Goal: Use online tool/utility

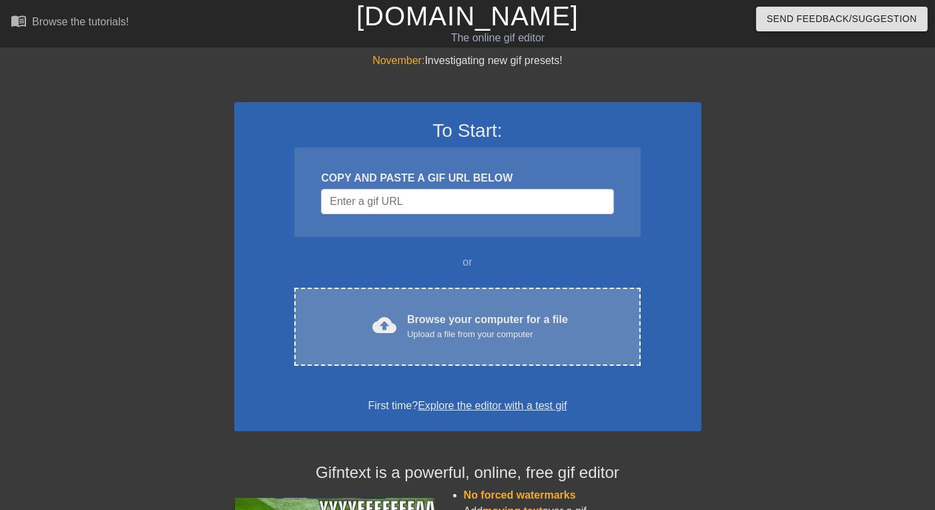
click at [510, 336] on div "Upload a file from your computer" at bounding box center [487, 334] width 161 height 13
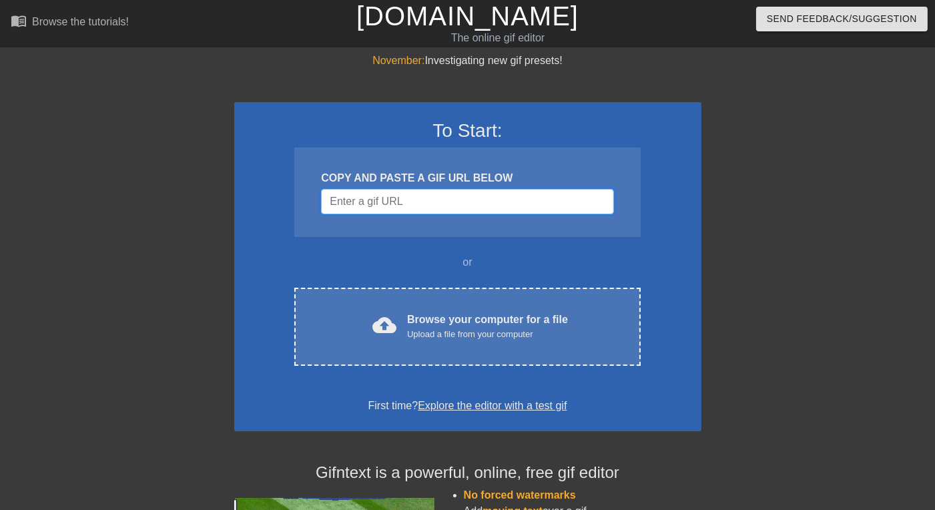
click at [390, 200] on input "Username" at bounding box center [467, 201] width 292 height 25
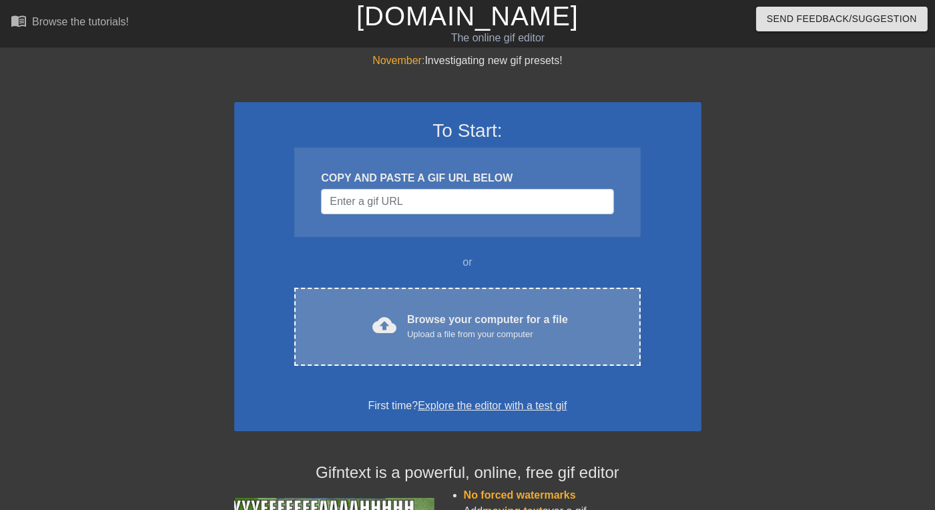
click at [435, 315] on div "Browse your computer for a file Upload a file from your computer" at bounding box center [487, 326] width 161 height 29
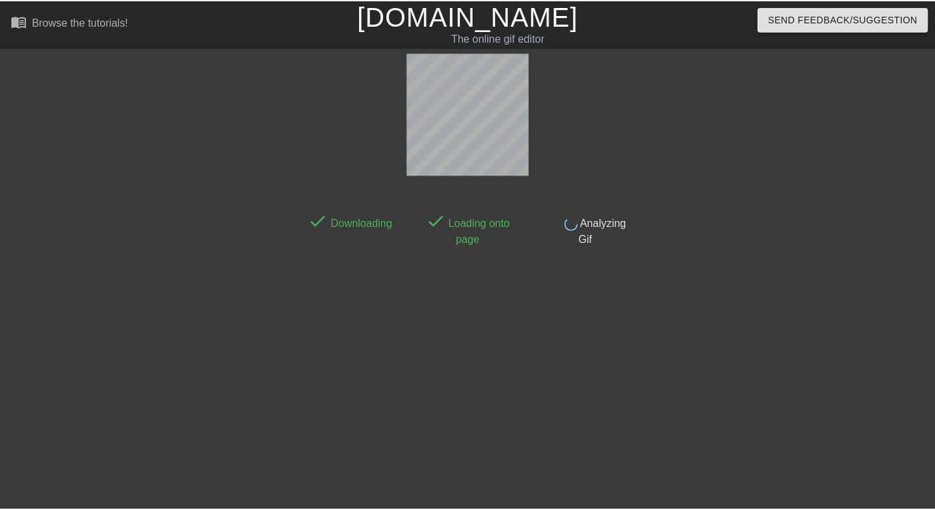
scroll to position [33, 0]
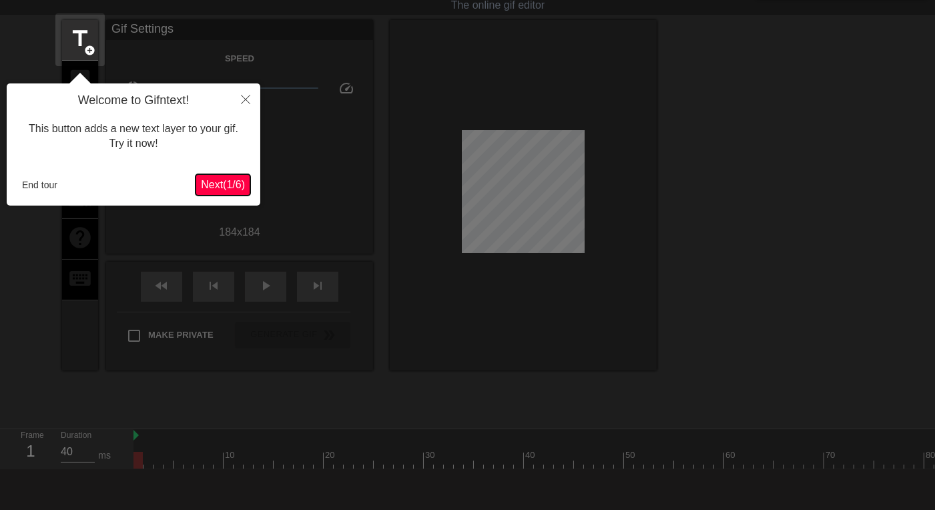
click at [230, 183] on span "Next ( 1 / 6 )" at bounding box center [223, 184] width 44 height 11
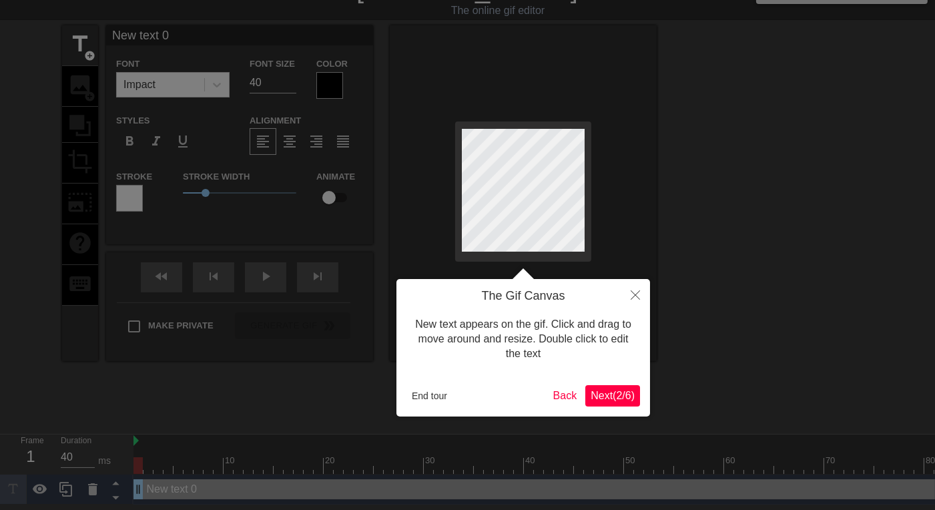
scroll to position [0, 0]
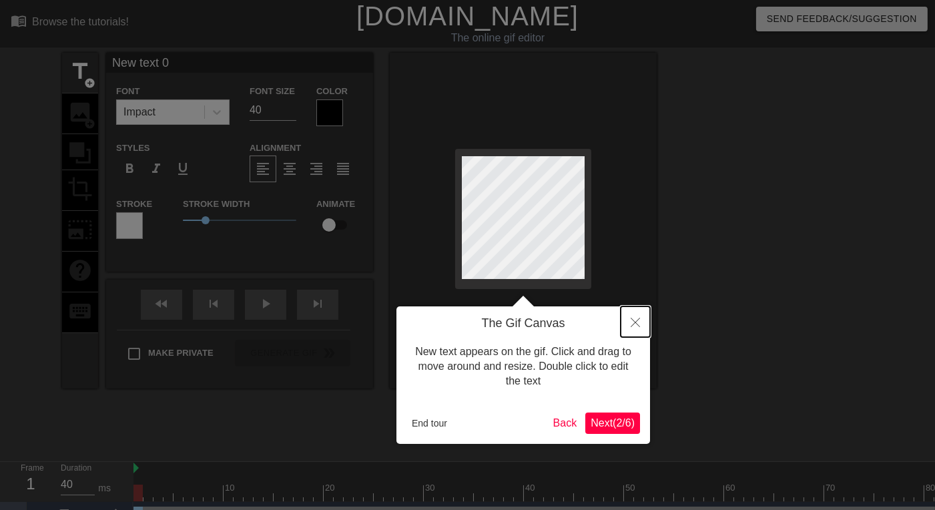
click at [635, 326] on icon "Close" at bounding box center [635, 322] width 9 height 9
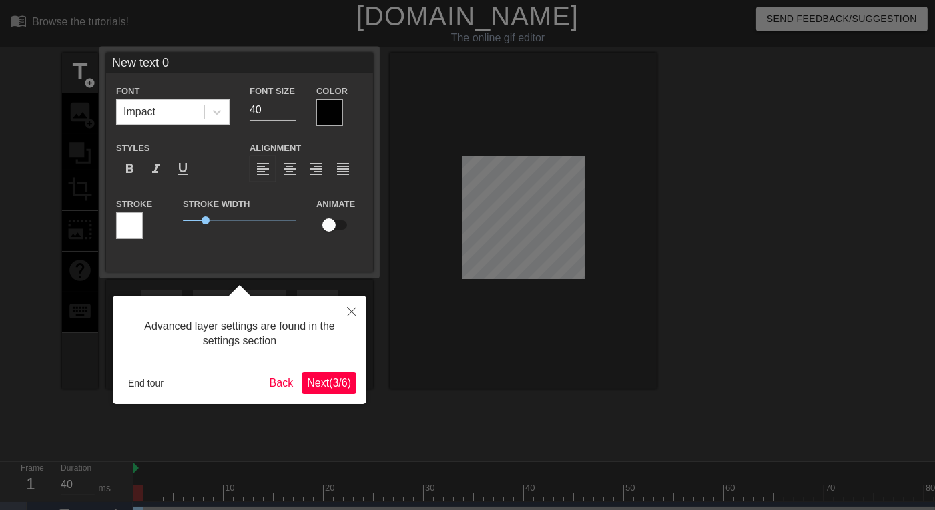
scroll to position [27, 0]
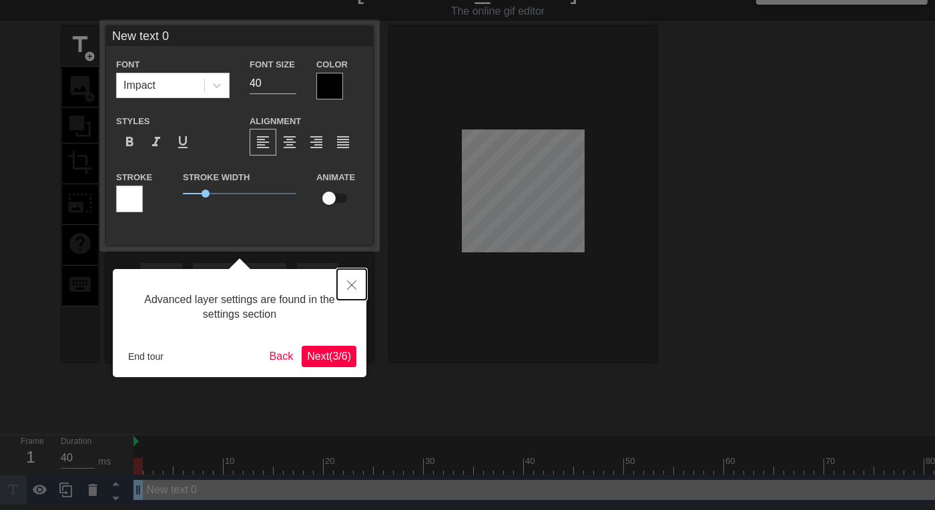
click at [351, 276] on button "Close" at bounding box center [351, 284] width 29 height 31
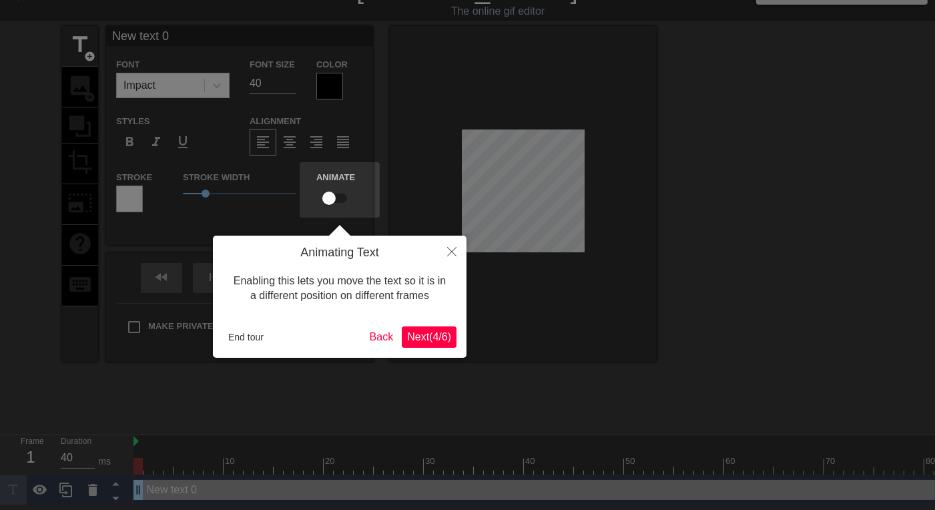
scroll to position [0, 0]
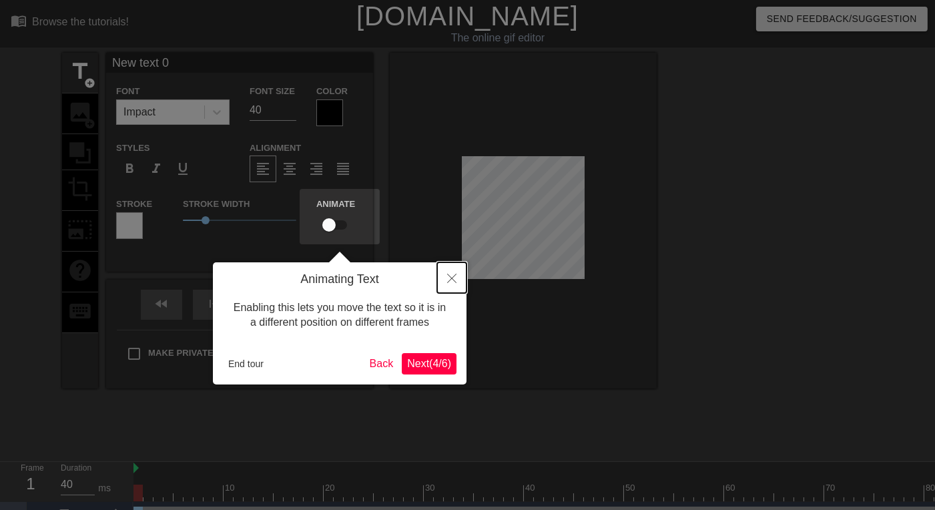
click at [454, 276] on icon "Close" at bounding box center [451, 278] width 9 height 9
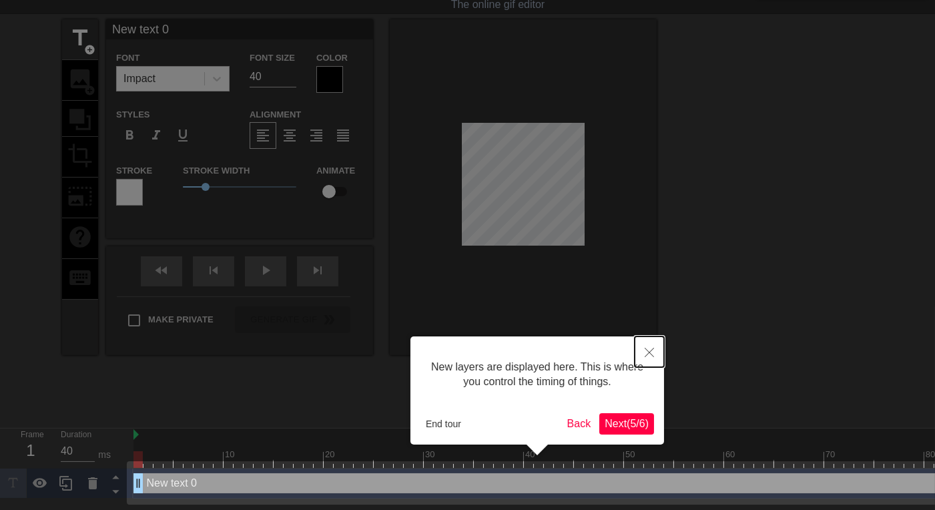
click at [649, 346] on button "Close" at bounding box center [649, 351] width 29 height 31
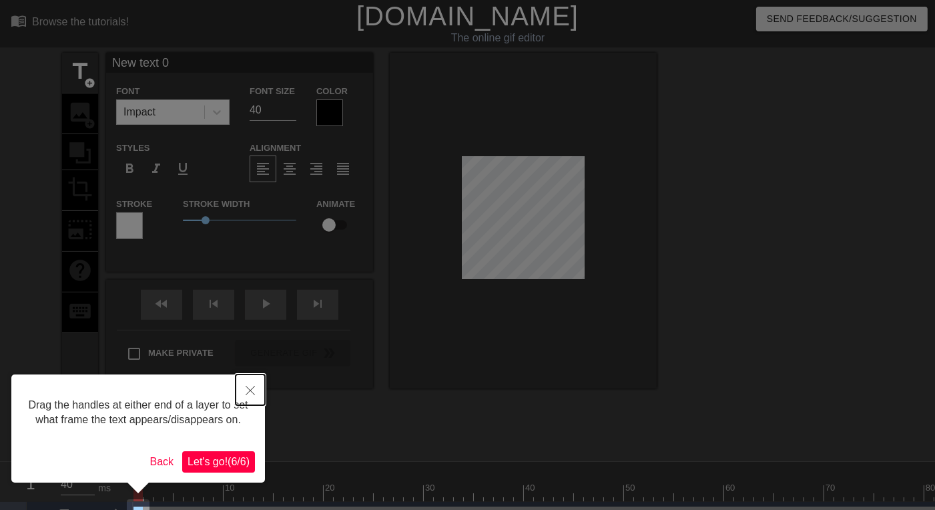
click at [244, 394] on button "Close" at bounding box center [250, 389] width 29 height 31
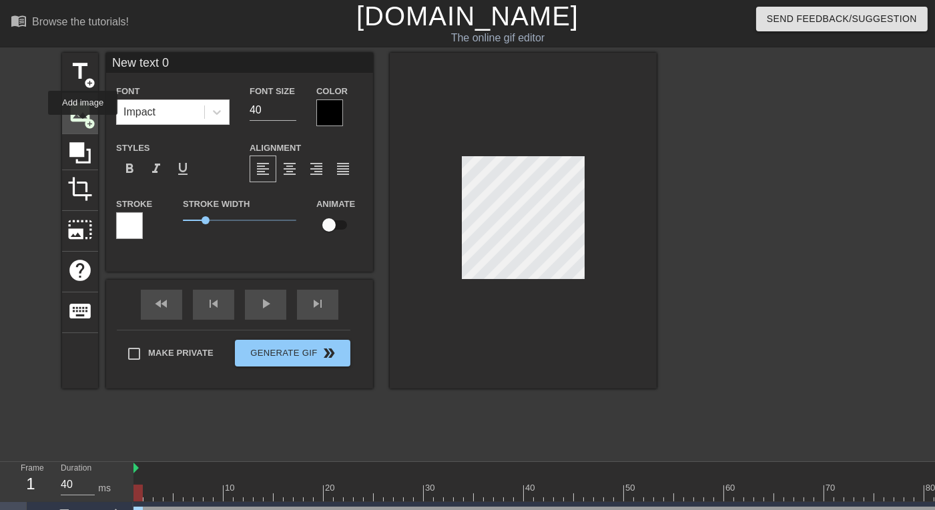
click at [81, 121] on span "image" at bounding box center [79, 111] width 25 height 25
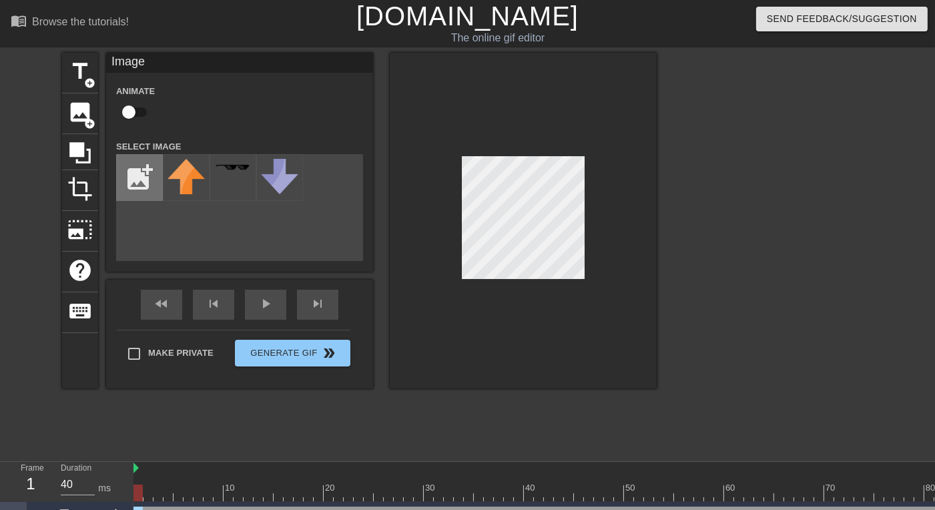
click at [140, 168] on input "file" at bounding box center [139, 177] width 45 height 45
drag, startPoint x: 423, startPoint y: 206, endPoint x: 414, endPoint y: 346, distance: 139.8
click at [418, 350] on div at bounding box center [523, 221] width 267 height 336
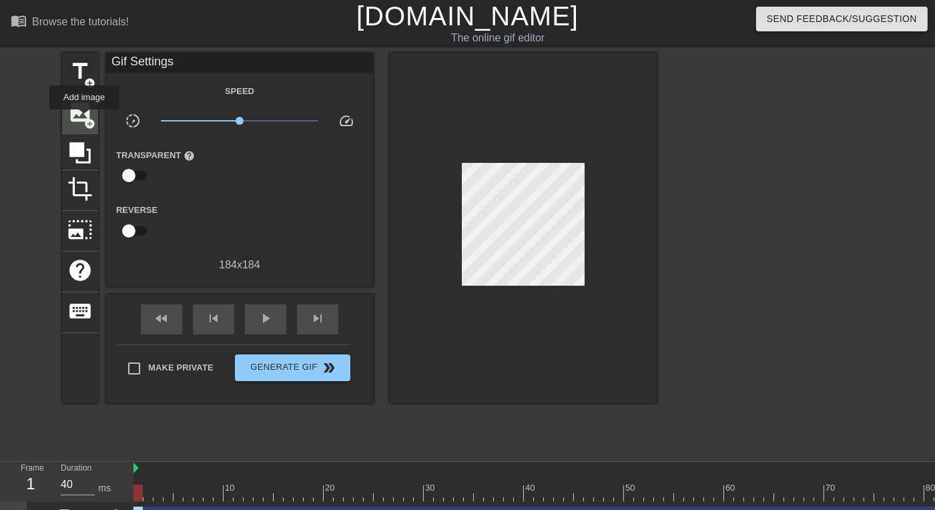
click at [84, 119] on span "add_circle" at bounding box center [89, 123] width 11 height 11
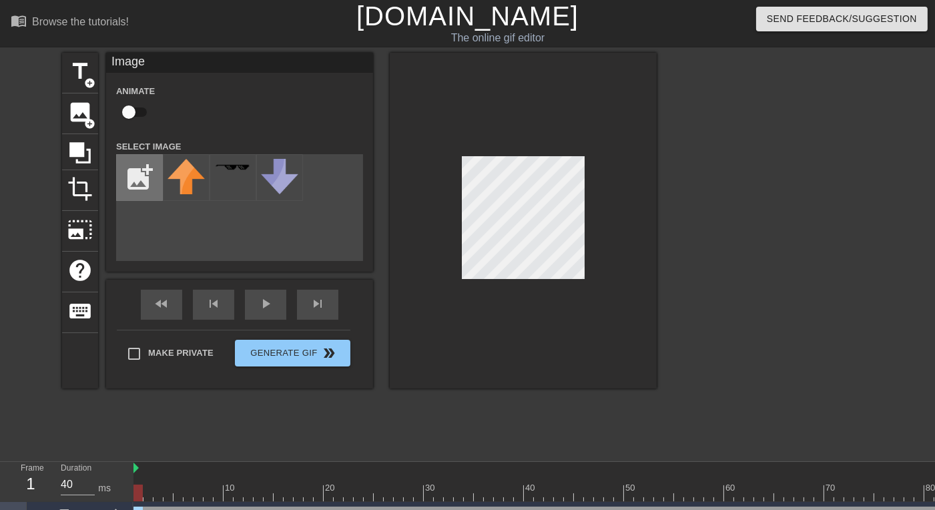
click at [135, 176] on input "file" at bounding box center [139, 177] width 45 height 45
click at [135, 187] on input "file" at bounding box center [139, 177] width 45 height 45
type input "C:\fakepath\nkorea.png"
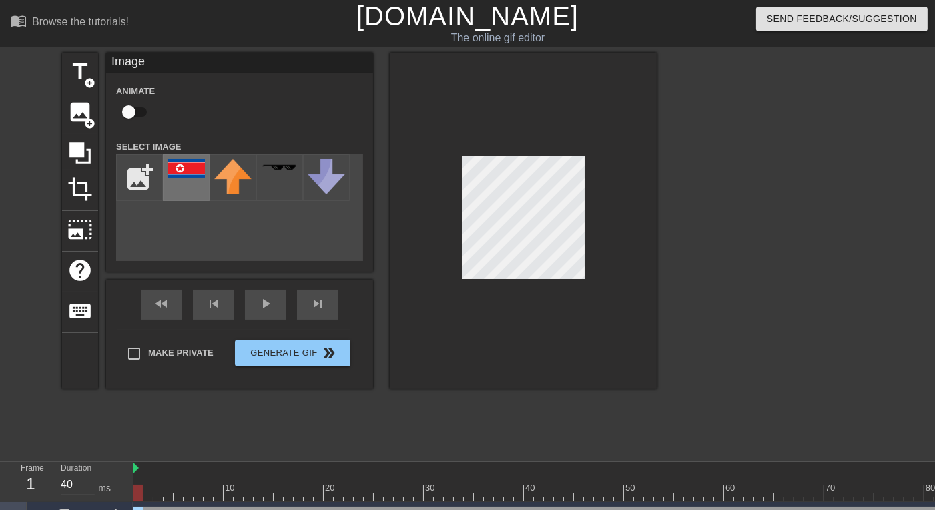
click at [190, 167] on img at bounding box center [186, 168] width 37 height 19
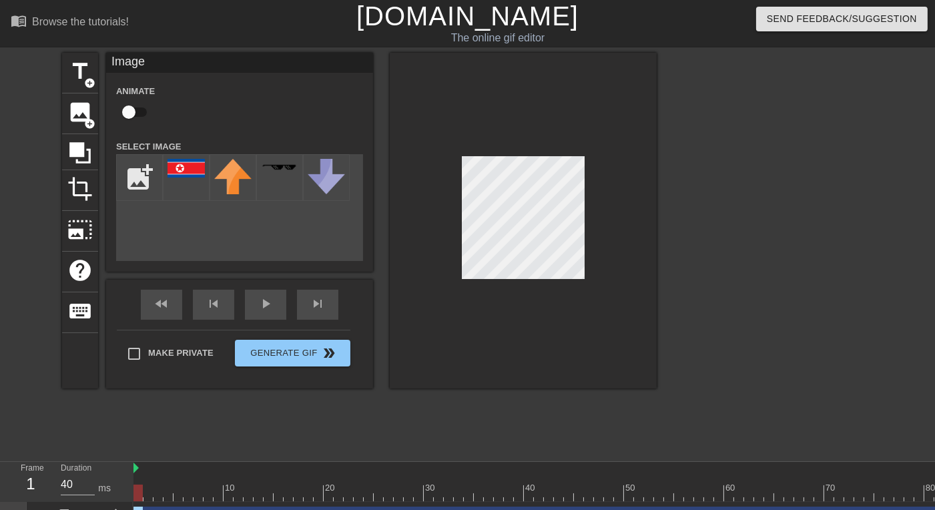
drag, startPoint x: 587, startPoint y: 227, endPoint x: 194, endPoint y: 242, distance: 394.1
click at [203, 252] on div "add_photo_alternate" at bounding box center [239, 207] width 247 height 107
click at [284, 222] on div "title add_circle image add_circle crop photo_size_select_large help keyboard Im…" at bounding box center [359, 221] width 595 height 336
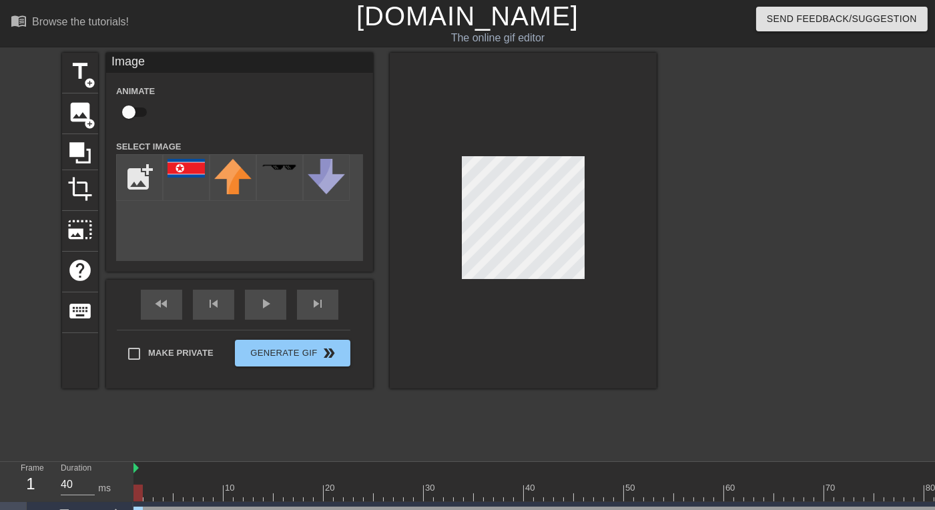
click at [131, 109] on input "checkbox" at bounding box center [129, 111] width 76 height 25
checkbox input "true"
click at [586, 182] on div at bounding box center [523, 221] width 267 height 336
click at [180, 187] on div at bounding box center [186, 177] width 47 height 47
click at [222, 227] on div "add_photo_alternate" at bounding box center [239, 207] width 247 height 107
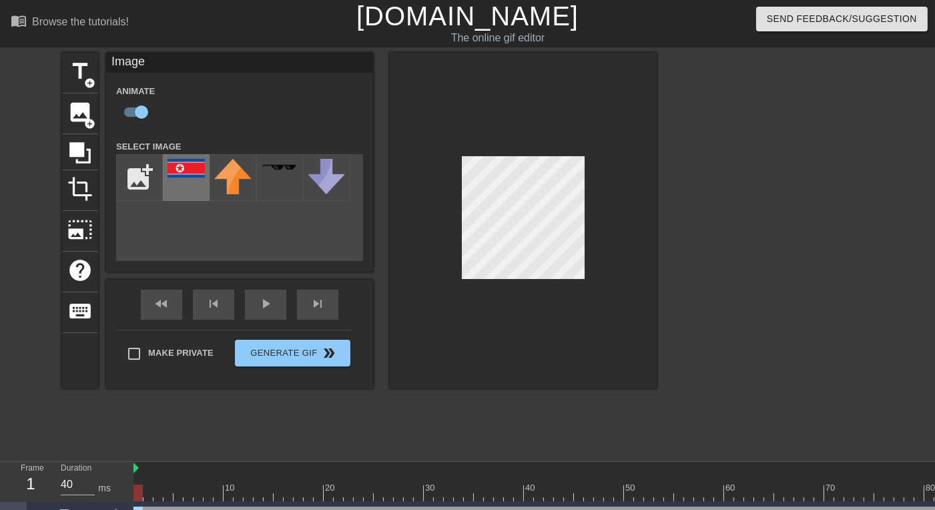
click at [175, 172] on img at bounding box center [186, 168] width 37 height 19
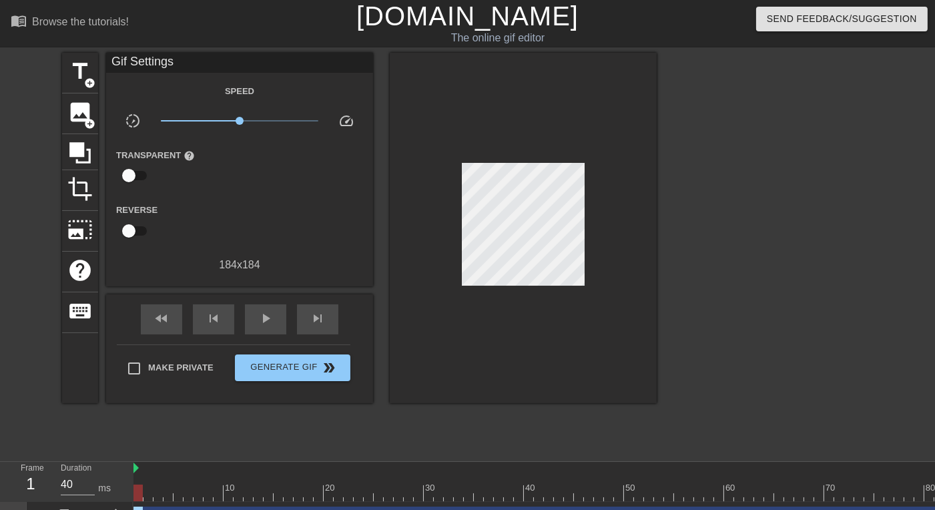
click at [434, 244] on div at bounding box center [523, 228] width 267 height 350
click at [79, 112] on span "image" at bounding box center [79, 111] width 25 height 25
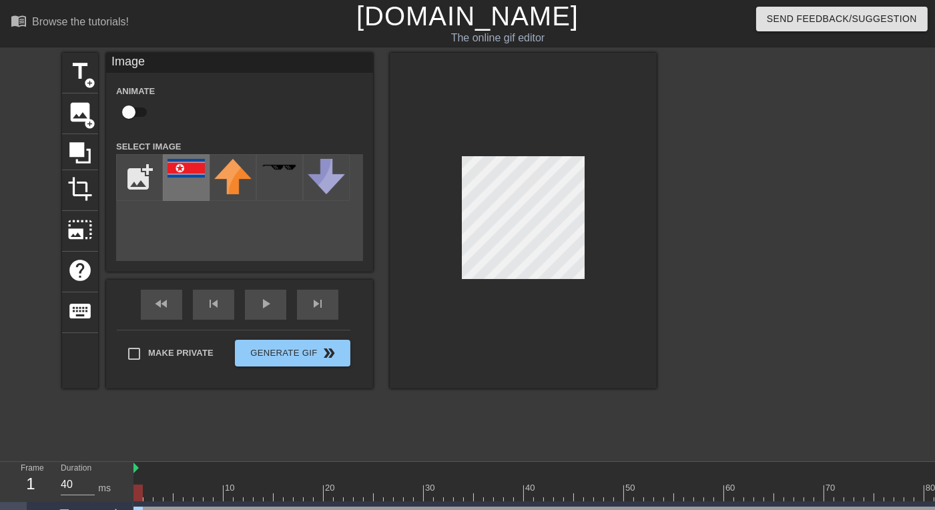
click at [198, 175] on img at bounding box center [186, 168] width 37 height 19
click at [591, 263] on div at bounding box center [523, 221] width 267 height 336
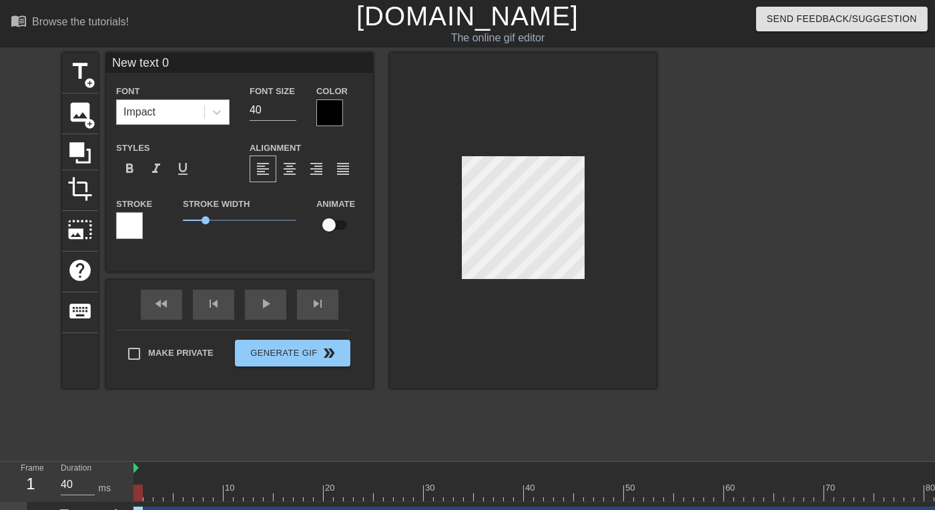
click at [190, 115] on div "Impact" at bounding box center [160, 112] width 87 height 24
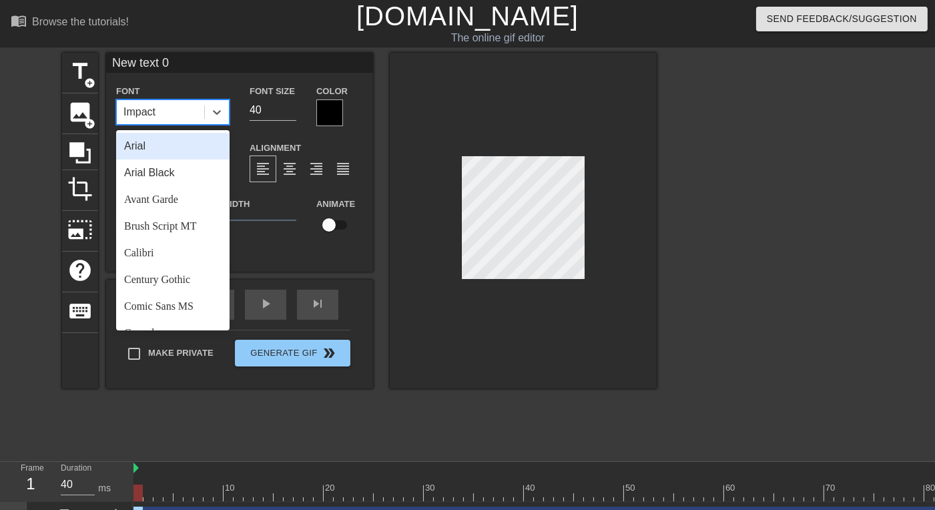
click at [179, 151] on div "Arial" at bounding box center [172, 146] width 113 height 27
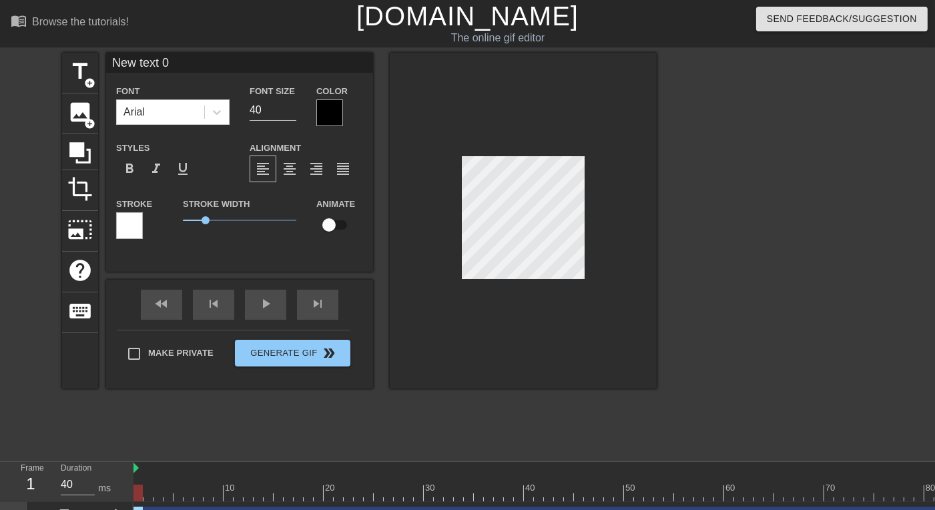
scroll to position [1, 4]
type input "New text"
type textarea "New text"
type input "New text"
type textarea "New text"
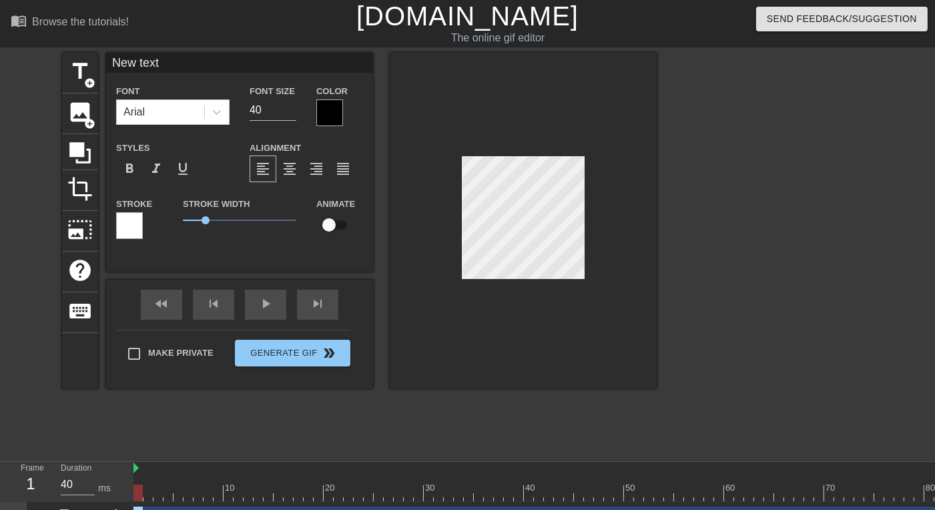
type input "New tex"
type textarea "New tex"
type input "New te"
type textarea "New te"
type input "New t"
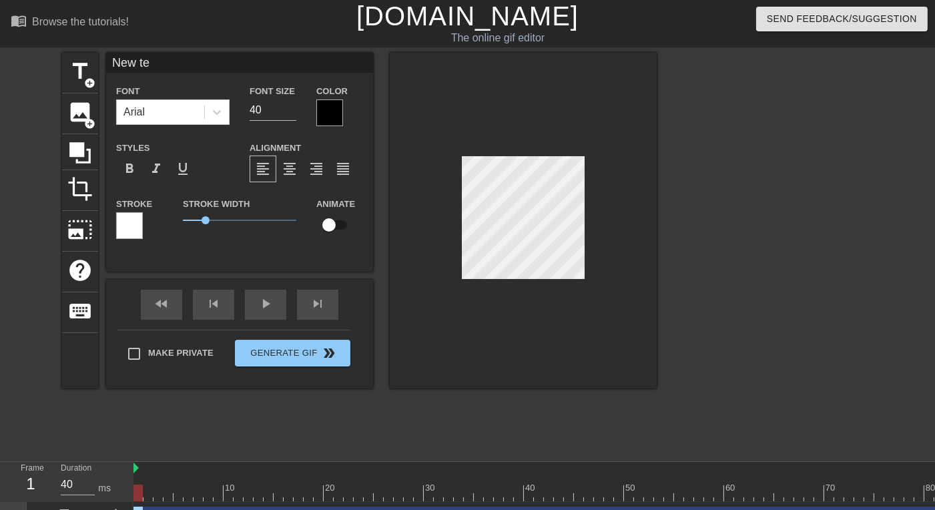
type textarea "New t"
type input "New"
type textarea "New"
type input "New"
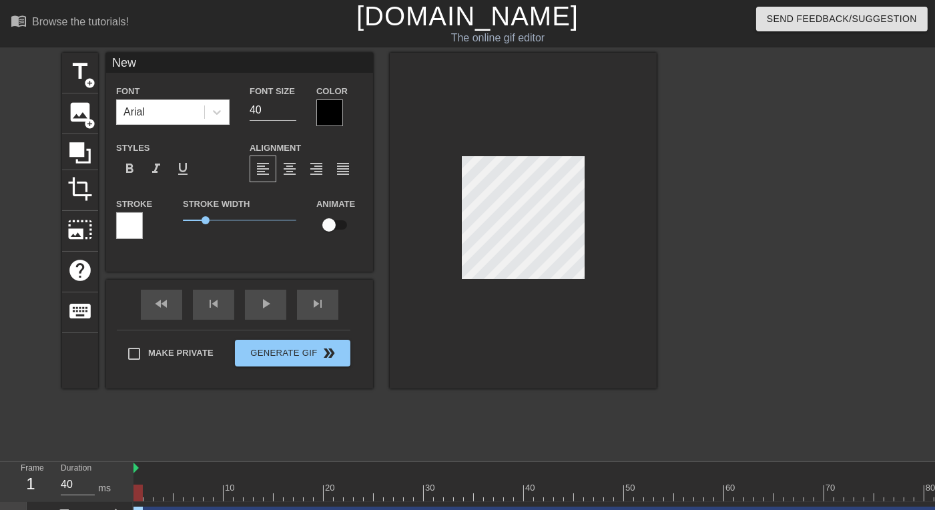
type textarea "New"
type input "Ne"
type textarea "Ne"
type input "N"
type textarea "N"
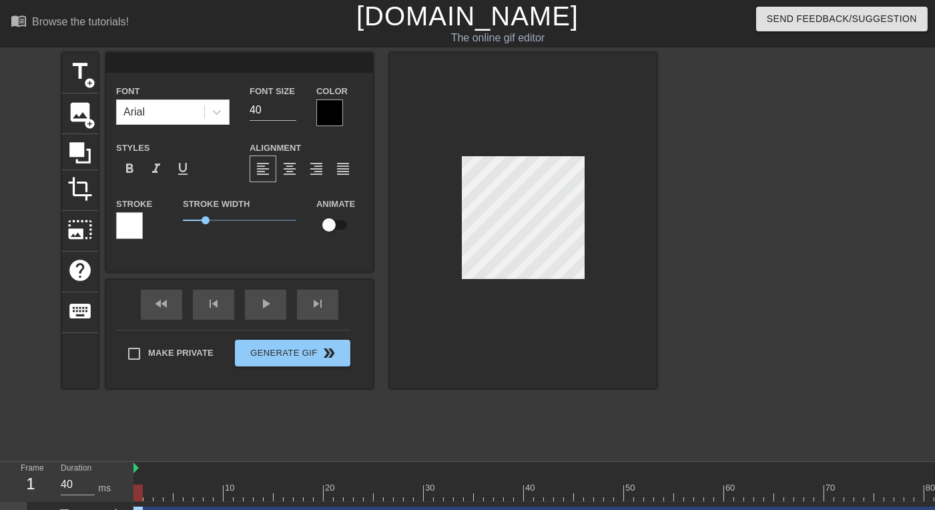
paste textarea "조선민주주의인민공화국"
type input "조선민주주의인민공화국"
type textarea "조선민주주의인민공화국"
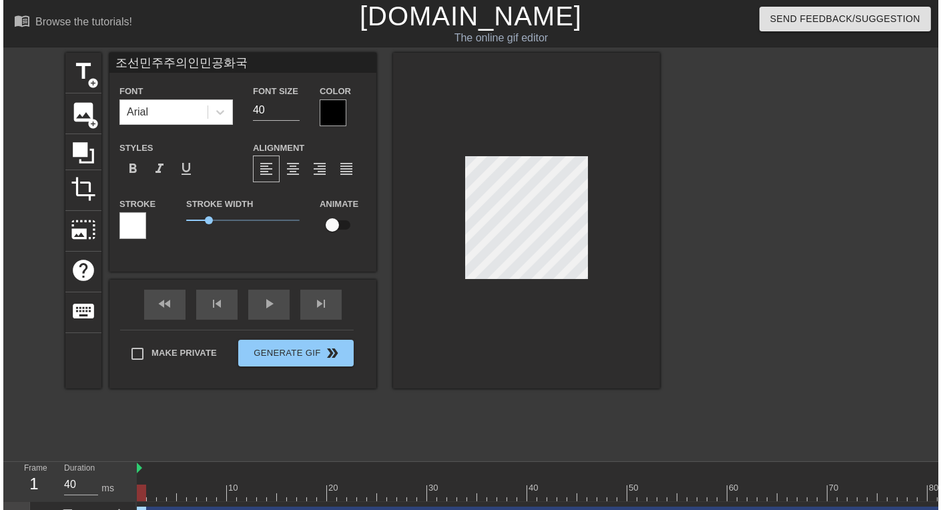
scroll to position [1, 8]
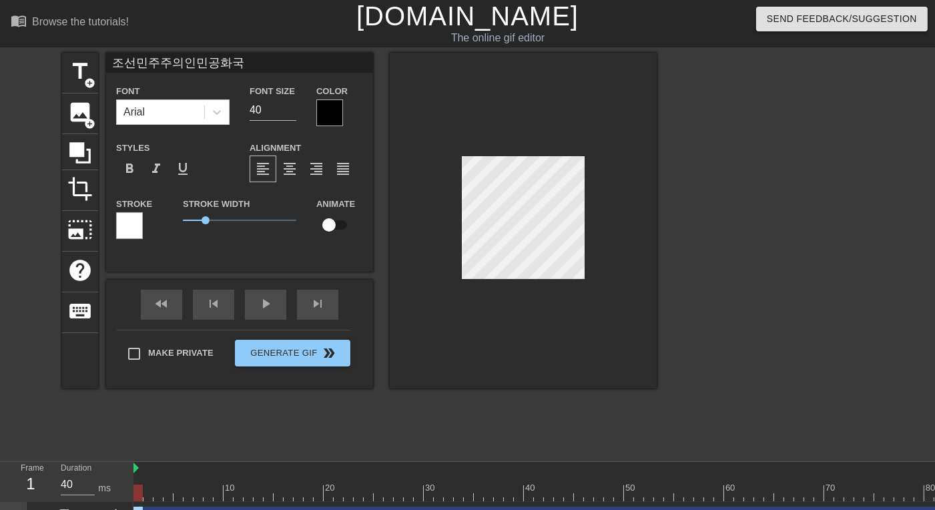
click at [694, 315] on div at bounding box center [773, 253] width 200 height 400
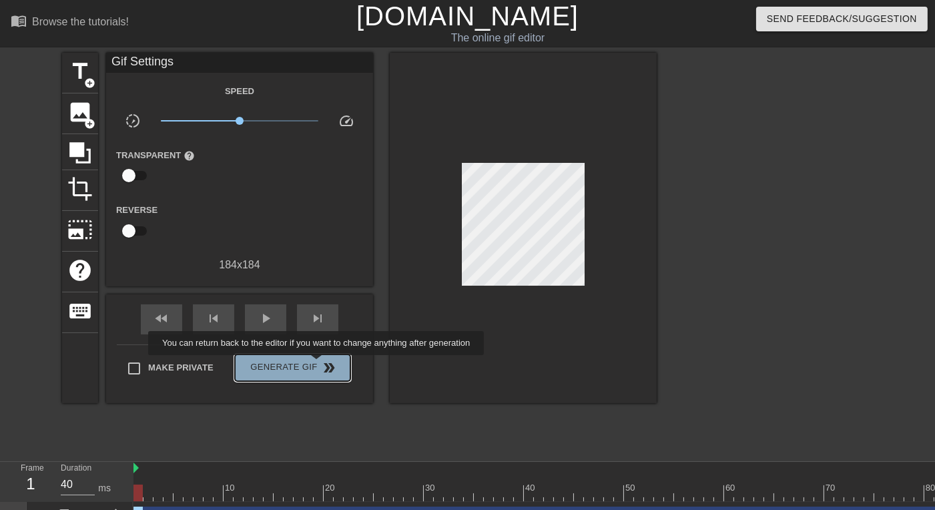
click at [318, 364] on span "Generate Gif double_arrow" at bounding box center [292, 368] width 105 height 16
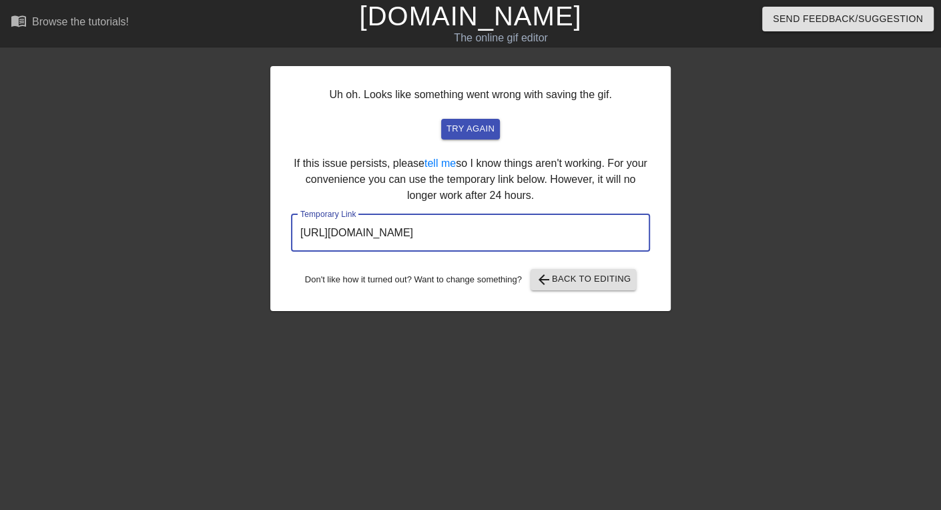
drag, startPoint x: 569, startPoint y: 240, endPoint x: 276, endPoint y: 223, distance: 294.2
click at [276, 223] on div "Uh oh. Looks like something went wrong with saving the gif. try again If this i…" at bounding box center [470, 188] width 400 height 245
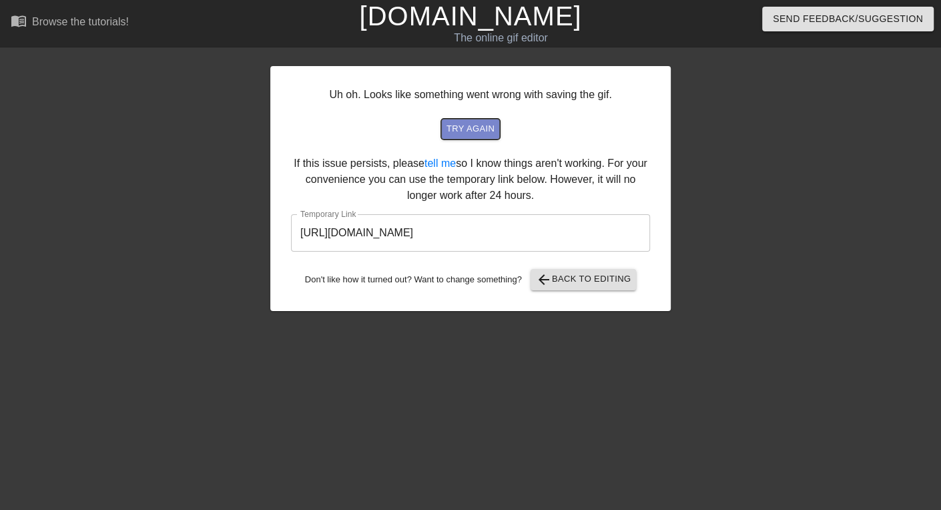
click at [461, 128] on span "try again" at bounding box center [471, 128] width 48 height 15
